Goal: Information Seeking & Learning: Learn about a topic

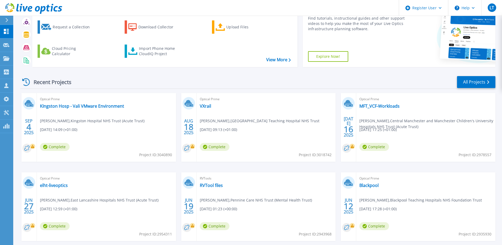
scroll to position [53, 0]
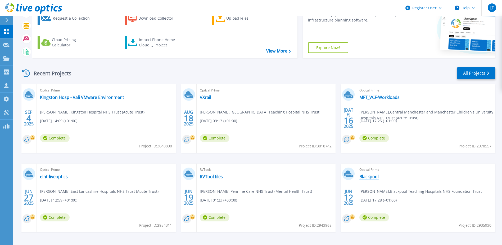
click at [366, 178] on link "Blackpool" at bounding box center [369, 176] width 19 height 5
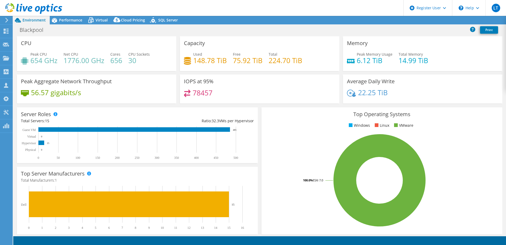
select select "EULondon"
select select "USD"
click at [78, 19] on span "Performance" at bounding box center [70, 19] width 23 height 5
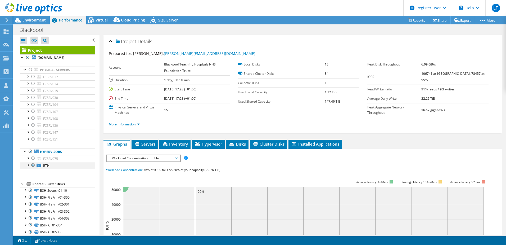
click at [28, 166] on div at bounding box center [27, 164] width 5 height 5
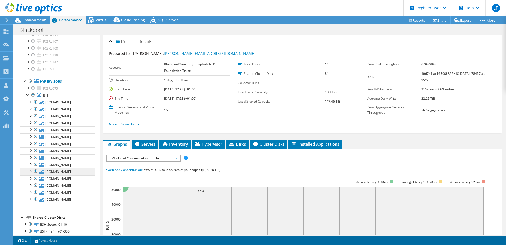
scroll to position [79, 0]
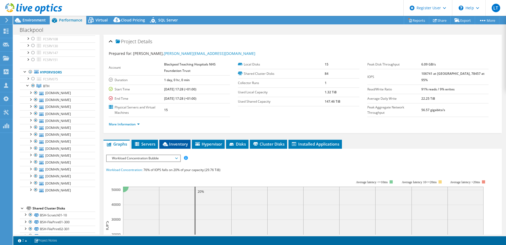
click at [174, 144] on span "Inventory" at bounding box center [175, 143] width 26 height 5
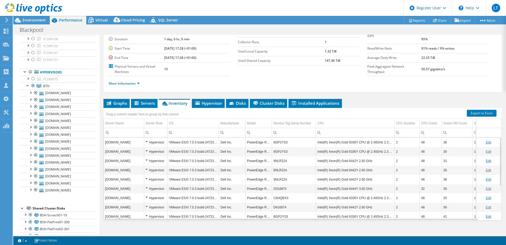
scroll to position [47, 0]
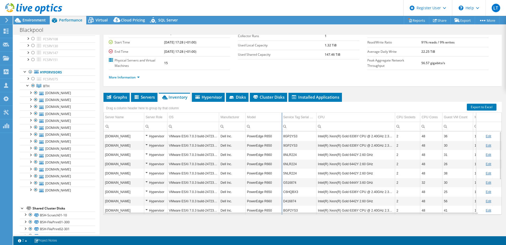
drag, startPoint x: 272, startPoint y: 118, endPoint x: 282, endPoint y: 118, distance: 9.5
click at [282, 118] on div "Drag a column header here to group by that column Server Name Server Role OS Ma…" at bounding box center [303, 158] width 399 height 113
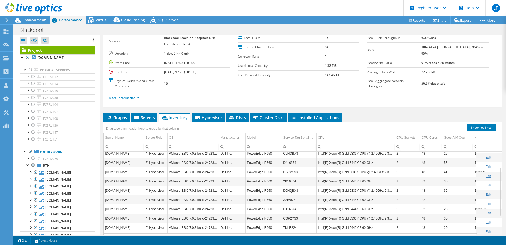
scroll to position [27, 0]
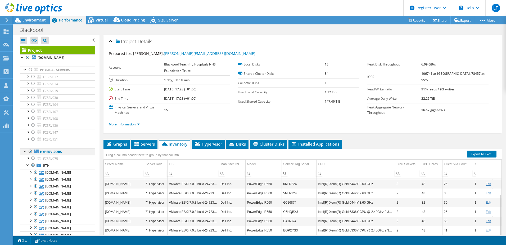
click at [30, 151] on div at bounding box center [30, 151] width 5 height 6
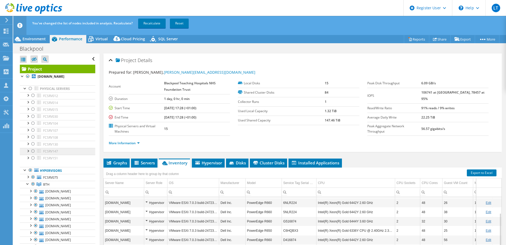
drag, startPoint x: 31, startPoint y: 169, endPoint x: 38, endPoint y: 154, distance: 16.8
click at [31, 169] on div at bounding box center [30, 170] width 5 height 6
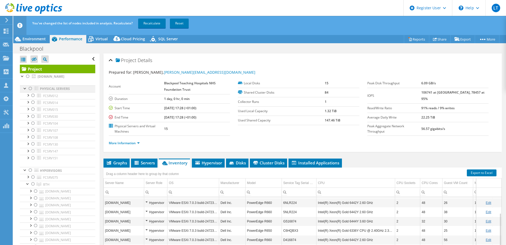
click at [31, 89] on div at bounding box center [30, 88] width 5 height 6
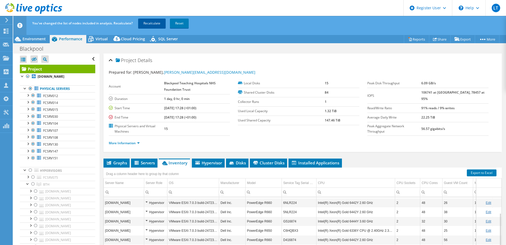
click at [160, 23] on link "Recalculate" at bounding box center [152, 24] width 28 height 10
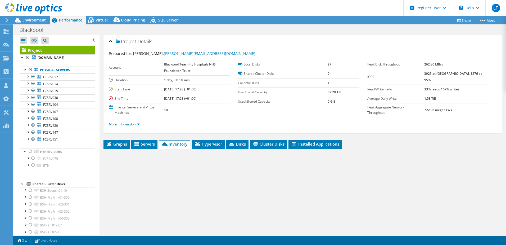
click at [34, 20] on span "Environment" at bounding box center [34, 19] width 23 height 5
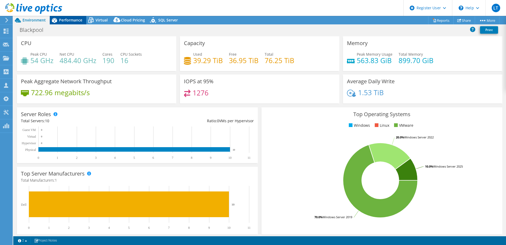
click at [76, 22] on span "Performance" at bounding box center [70, 19] width 23 height 5
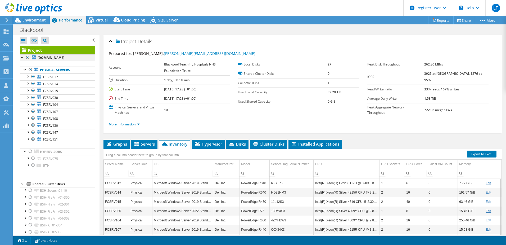
click at [28, 58] on div at bounding box center [27, 57] width 5 height 6
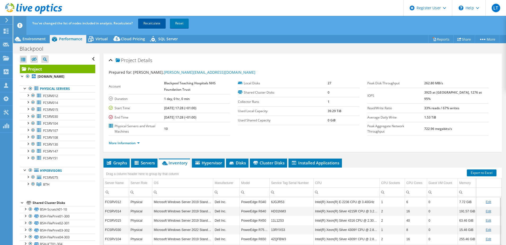
click at [154, 25] on link "Recalculate" at bounding box center [152, 24] width 28 height 10
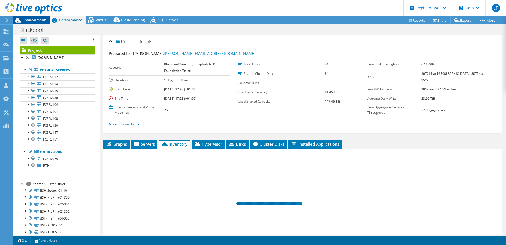
click at [41, 18] on span "Environment" at bounding box center [34, 19] width 23 height 5
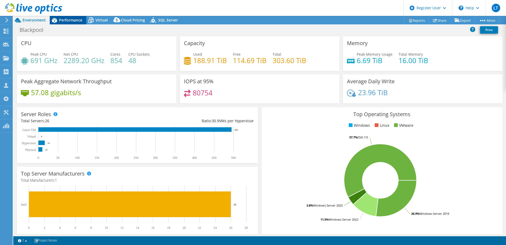
click at [71, 19] on span "Performance" at bounding box center [70, 19] width 23 height 5
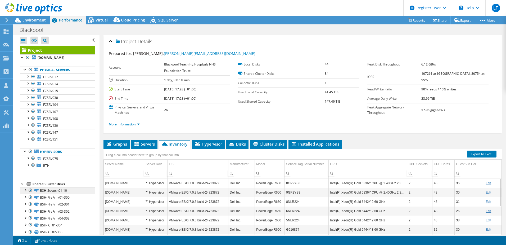
drag, startPoint x: 31, startPoint y: 151, endPoint x: 57, endPoint y: 187, distance: 44.3
click at [31, 151] on div at bounding box center [30, 151] width 5 height 6
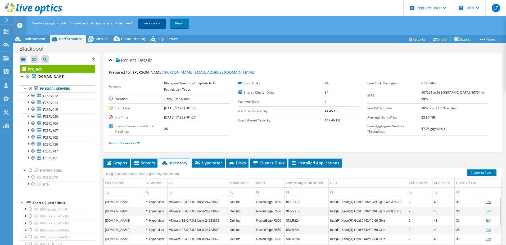
click at [156, 26] on link "Recalculate" at bounding box center [152, 24] width 28 height 10
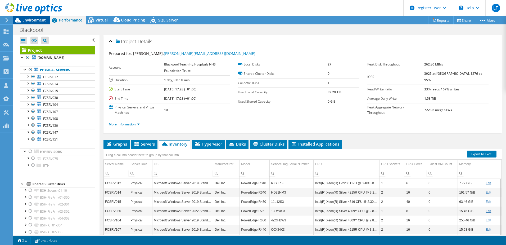
click at [40, 21] on span "Environment" at bounding box center [34, 19] width 23 height 5
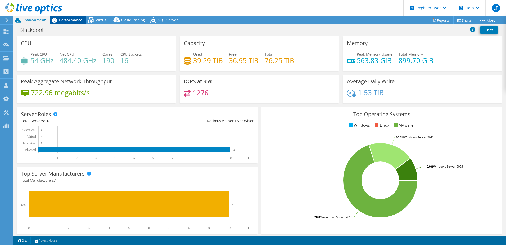
click at [74, 22] on span "Performance" at bounding box center [70, 19] width 23 height 5
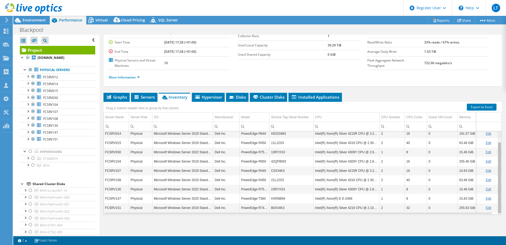
scroll to position [12, 0]
drag, startPoint x: 497, startPoint y: 185, endPoint x: 496, endPoint y: 179, distance: 6.7
click at [496, 179] on body "LT Dell User Luke Twigger Luke.Twigger@dell.com Dell My Profile Log Out \n Help…" at bounding box center [253, 122] width 506 height 245
drag, startPoint x: 496, startPoint y: 179, endPoint x: 501, endPoint y: 178, distance: 5.7
click at [501, 178] on body "LT Dell User Luke Twigger Luke.Twigger@dell.com Dell My Profile Log Out \n Help…" at bounding box center [253, 122] width 506 height 245
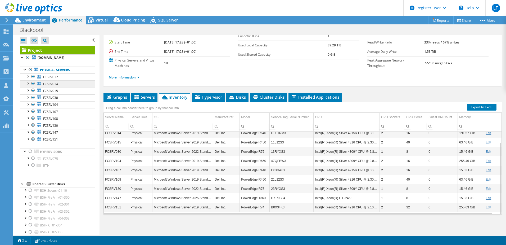
drag, startPoint x: 29, startPoint y: 57, endPoint x: 73, endPoint y: 85, distance: 52.4
click at [29, 57] on div at bounding box center [27, 57] width 5 height 6
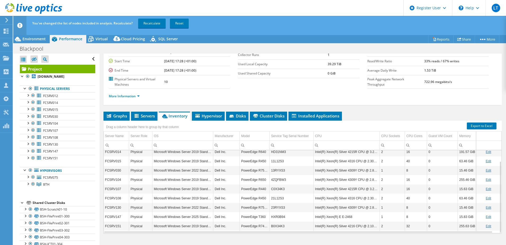
click at [157, 22] on link "Recalculate" at bounding box center [152, 24] width 28 height 10
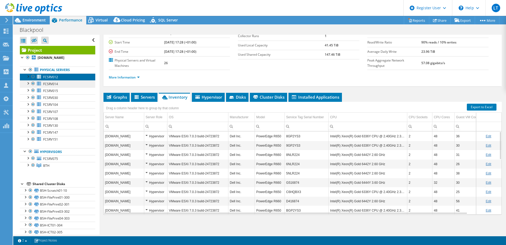
drag, startPoint x: 79, startPoint y: 77, endPoint x: 80, endPoint y: 84, distance: 6.5
click at [79, 77] on link "FCSRV012" at bounding box center [57, 76] width 75 height 7
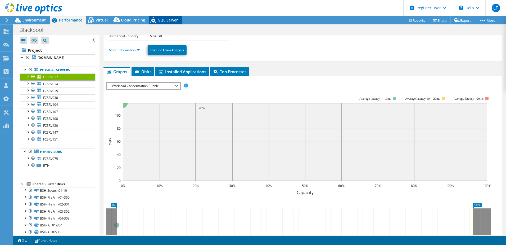
click at [149, 20] on icon at bounding box center [153, 21] width 9 height 11
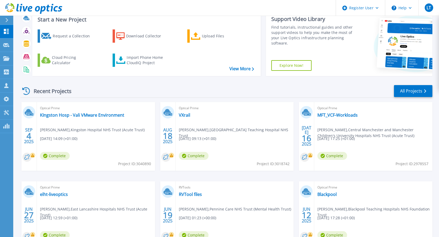
scroll to position [26, 0]
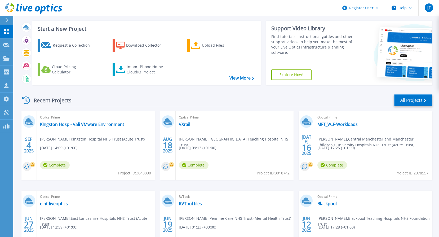
click at [407, 98] on link "All Projects" at bounding box center [413, 100] width 38 height 12
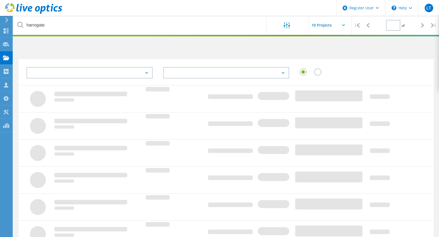
type input "1"
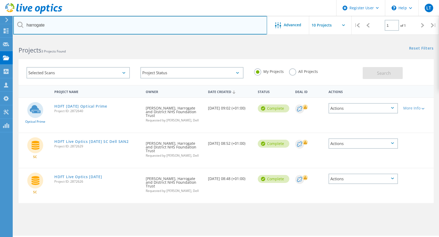
drag, startPoint x: 63, startPoint y: 26, endPoint x: -3, endPoint y: 29, distance: 66.0
click at [0, 29] on html "Register User \n Help Explore Helpful Articles Contact Support LT Dell User [PE…" at bounding box center [219, 125] width 439 height 251
type input "bradford"
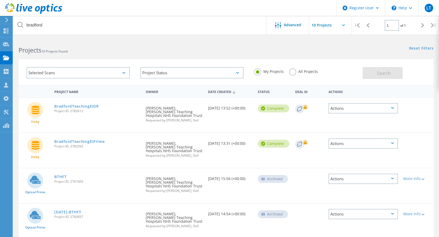
click at [292, 71] on label "All Projects" at bounding box center [303, 70] width 29 height 5
click at [0, 0] on input "All Projects" at bounding box center [0, 0] width 0 height 0
click at [375, 73] on button "Search" at bounding box center [383, 73] width 40 height 12
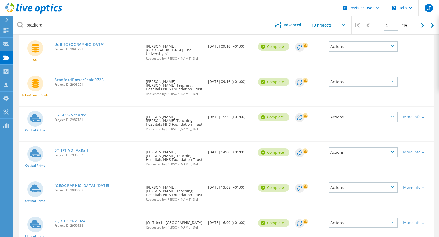
scroll to position [132, 0]
click at [109, 183] on link "[GEOGRAPHIC_DATA] [DATE]" at bounding box center [81, 185] width 55 height 4
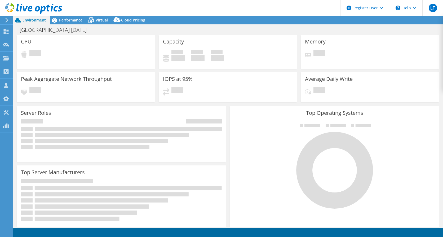
select select "USD"
select select "EULondon"
select select "GBP"
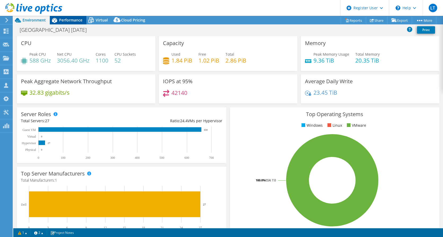
click at [83, 21] on div "Performance" at bounding box center [68, 20] width 37 height 8
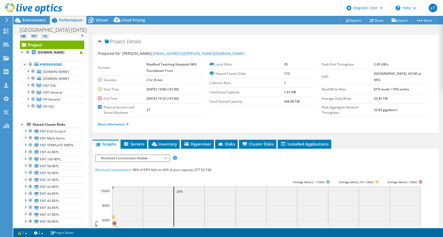
scroll to position [22, 0]
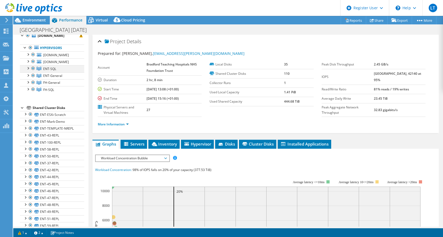
click at [28, 70] on div at bounding box center [27, 67] width 5 height 5
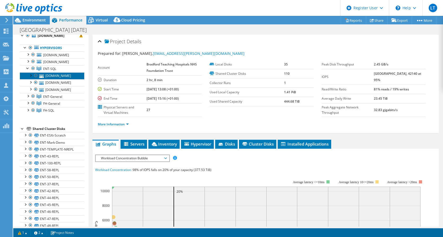
click at [61, 79] on link "[DOMAIN_NAME]" at bounding box center [52, 75] width 64 height 7
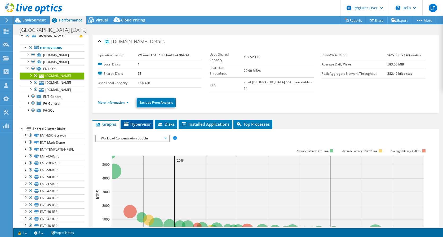
click at [129, 121] on span "Hypervisor" at bounding box center [137, 123] width 28 height 5
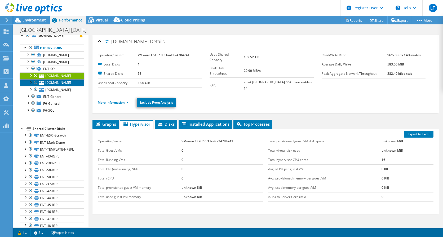
click at [63, 86] on link "[DOMAIN_NAME]" at bounding box center [52, 82] width 64 height 7
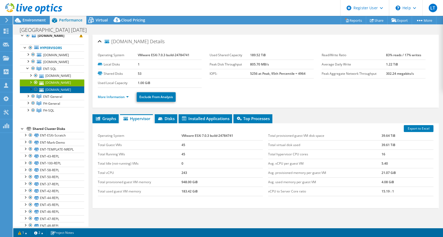
click at [68, 93] on link "[DOMAIN_NAME]" at bounding box center [52, 89] width 64 height 7
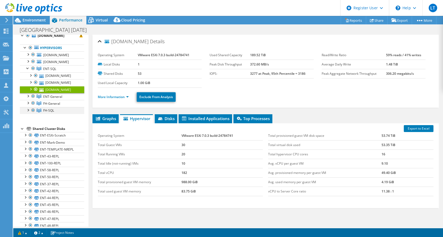
click at [28, 112] on div at bounding box center [27, 109] width 5 height 5
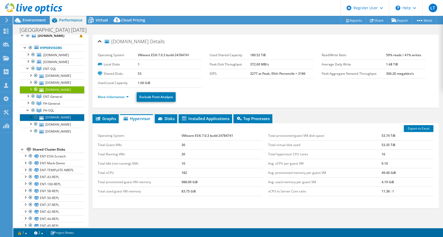
click at [68, 121] on link "[DOMAIN_NAME]" at bounding box center [52, 117] width 64 height 7
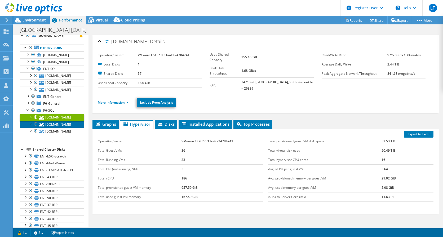
click at [57, 128] on link "[DOMAIN_NAME]" at bounding box center [52, 124] width 64 height 7
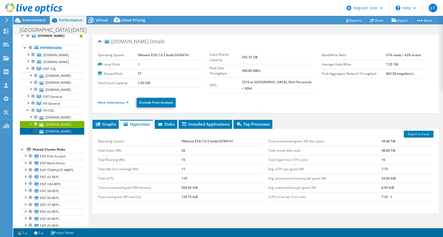
click at [59, 135] on link "[DOMAIN_NAME]" at bounding box center [52, 131] width 64 height 7
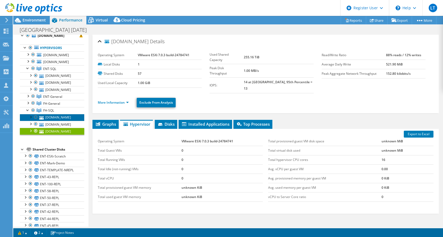
click at [61, 121] on link "[DOMAIN_NAME]" at bounding box center [52, 117] width 64 height 7
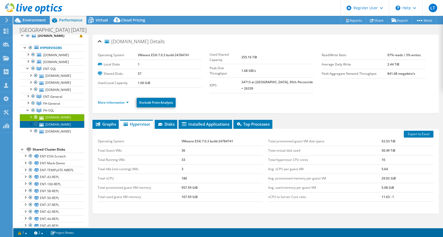
click at [59, 128] on link "[DOMAIN_NAME]" at bounding box center [52, 124] width 64 height 7
